Goal: Information Seeking & Learning: Stay updated

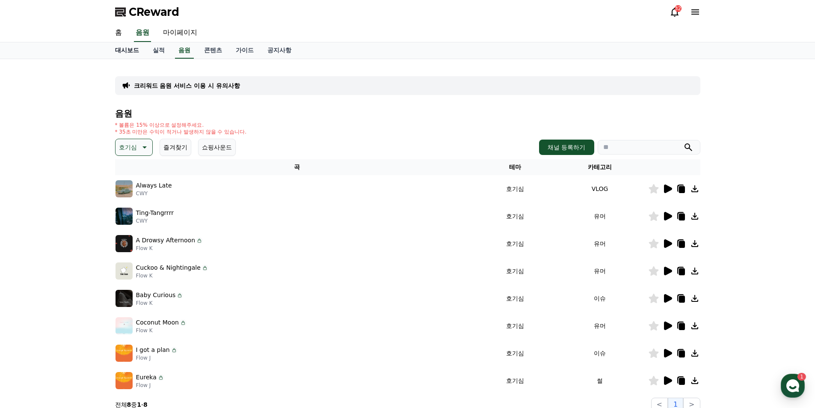
click at [133, 52] on link "대시보드" at bounding box center [127, 50] width 38 height 16
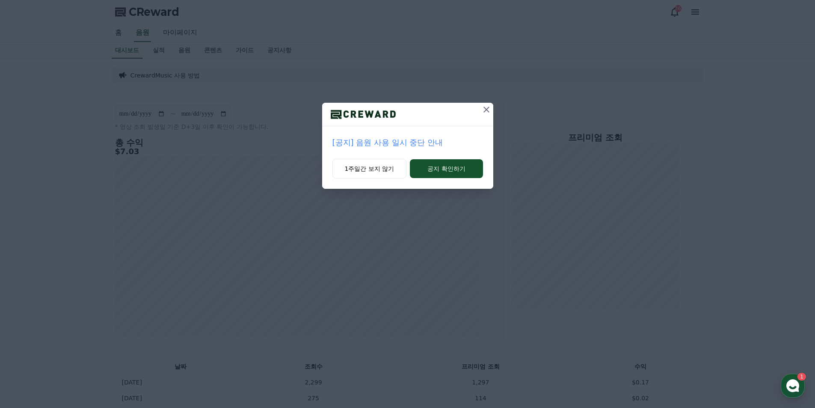
click at [488, 107] on icon at bounding box center [486, 109] width 10 height 10
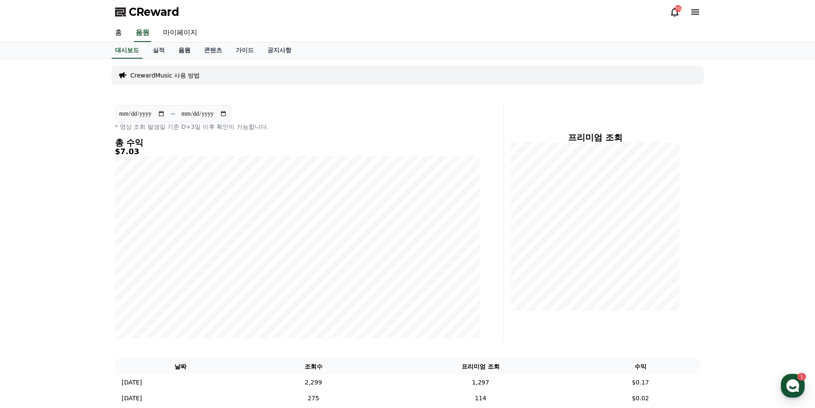
click at [181, 54] on link "음원" at bounding box center [185, 50] width 26 height 16
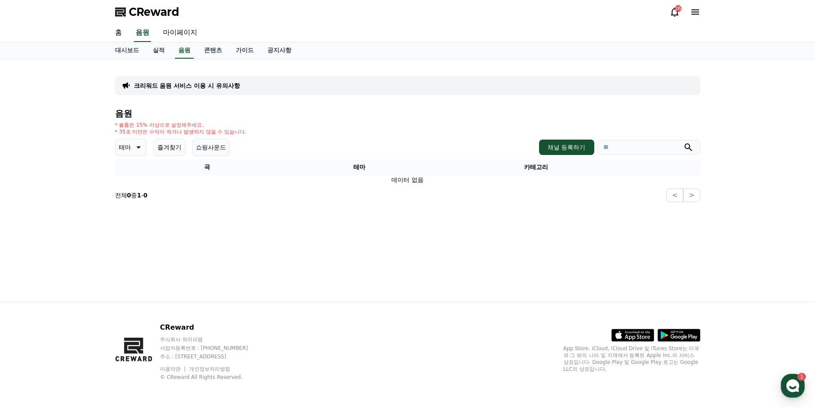
click at [165, 147] on button "즐겨찾기" at bounding box center [170, 147] width 32 height 17
click at [138, 148] on icon at bounding box center [138, 147] width 10 height 10
click at [128, 204] on button "EDM" at bounding box center [126, 199] width 21 height 19
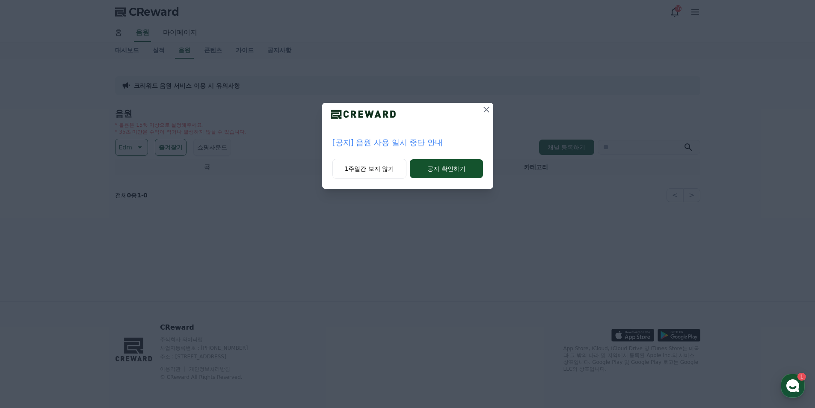
click at [490, 105] on icon at bounding box center [486, 109] width 10 height 10
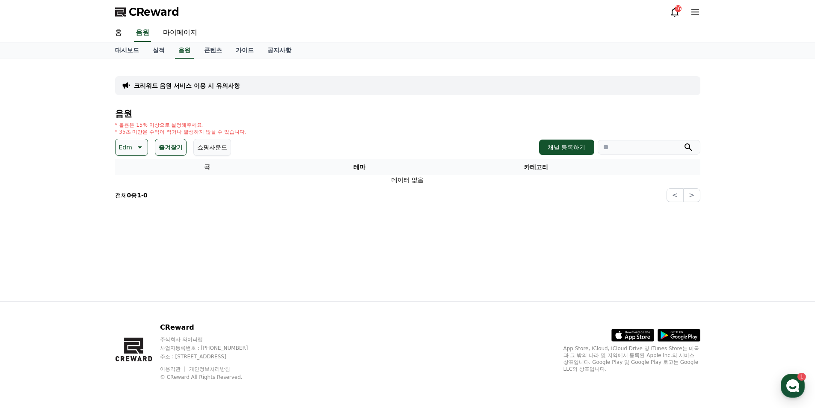
click at [138, 149] on icon at bounding box center [139, 147] width 10 height 10
click at [132, 219] on button "호기심" at bounding box center [128, 214] width 25 height 19
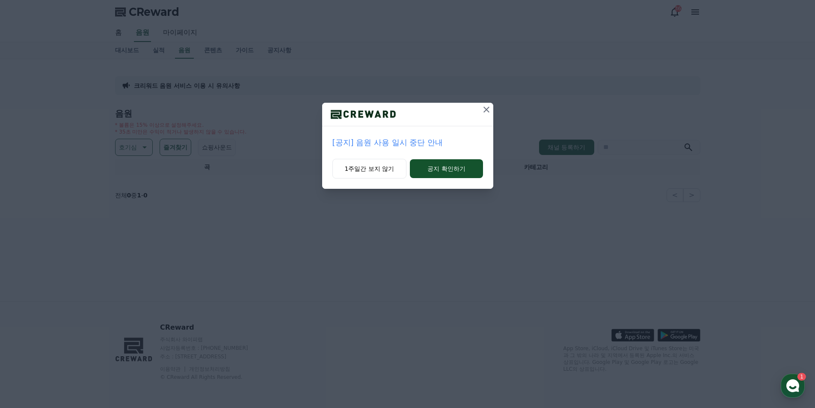
click at [486, 110] on icon at bounding box center [486, 110] width 6 height 6
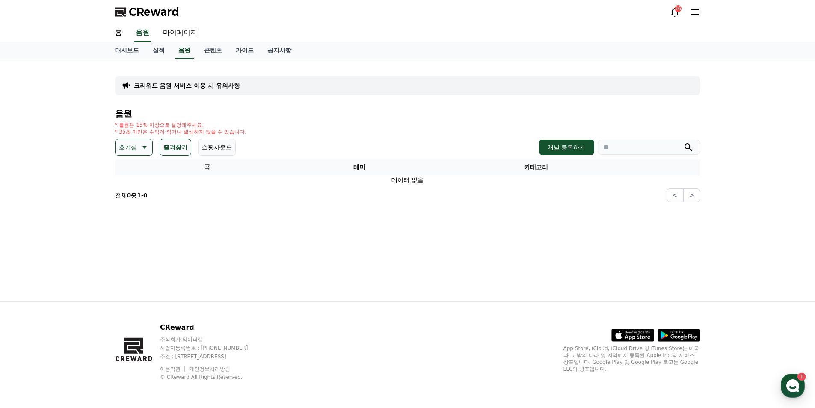
click at [180, 150] on button "즐겨찾기" at bounding box center [176, 147] width 32 height 17
click at [133, 147] on p "호기심" at bounding box center [128, 147] width 18 height 12
click at [139, 193] on button "환상적인" at bounding box center [131, 192] width 31 height 19
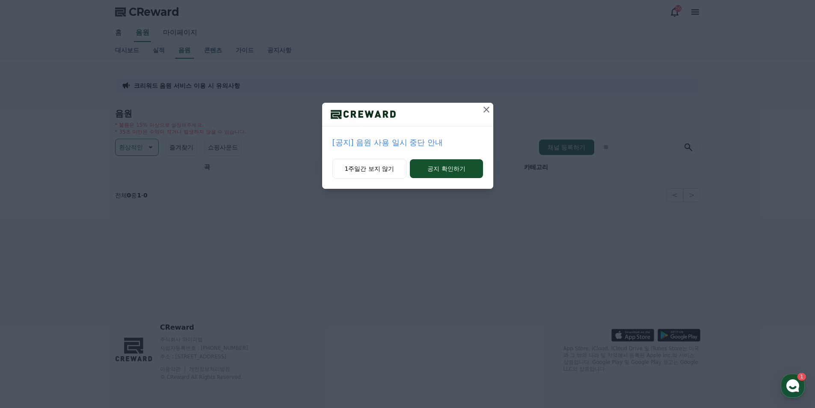
drag, startPoint x: 489, startPoint y: 108, endPoint x: 442, endPoint y: 110, distance: 46.7
click at [489, 108] on icon at bounding box center [486, 109] width 10 height 10
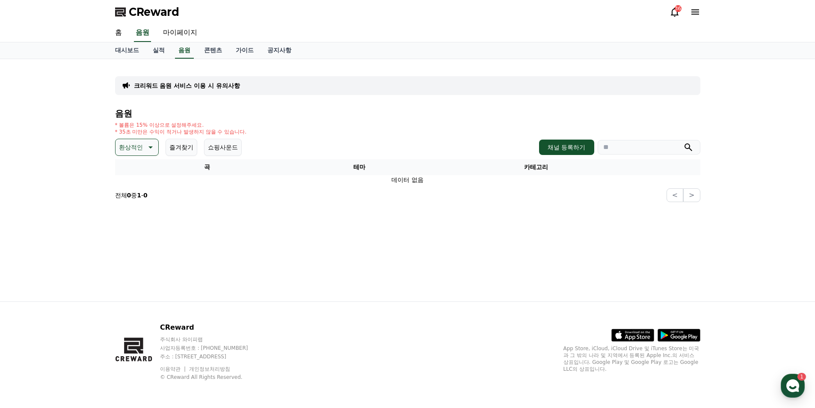
click at [135, 145] on p "환상적인" at bounding box center [131, 147] width 24 height 12
click at [133, 173] on button "전체" at bounding box center [125, 169] width 19 height 19
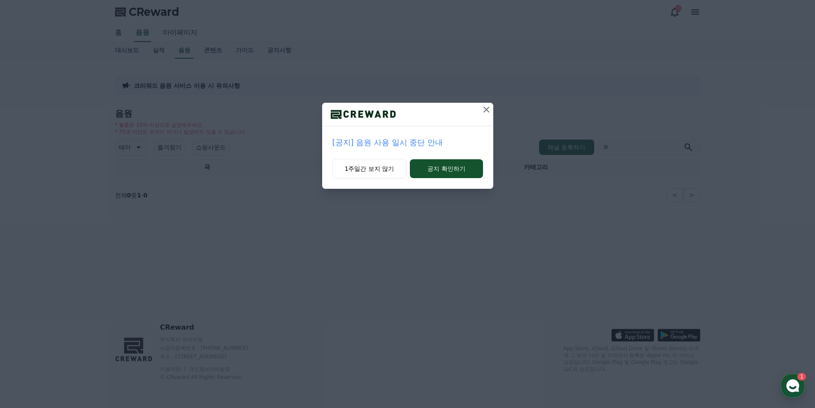
click at [347, 143] on p "[공지] 음원 사용 일시 중단 안내" at bounding box center [407, 142] width 151 height 12
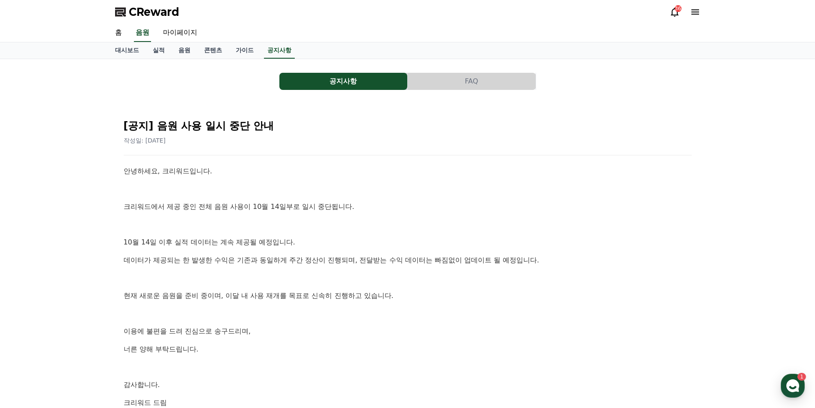
click at [673, 13] on icon at bounding box center [675, 12] width 10 height 10
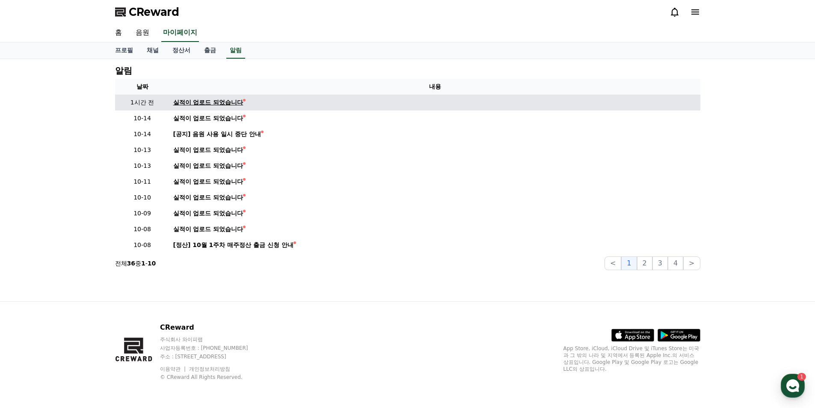
click at [224, 105] on div "실적이 업로드 되었습니다" at bounding box center [208, 102] width 70 height 9
